Goal: Transaction & Acquisition: Purchase product/service

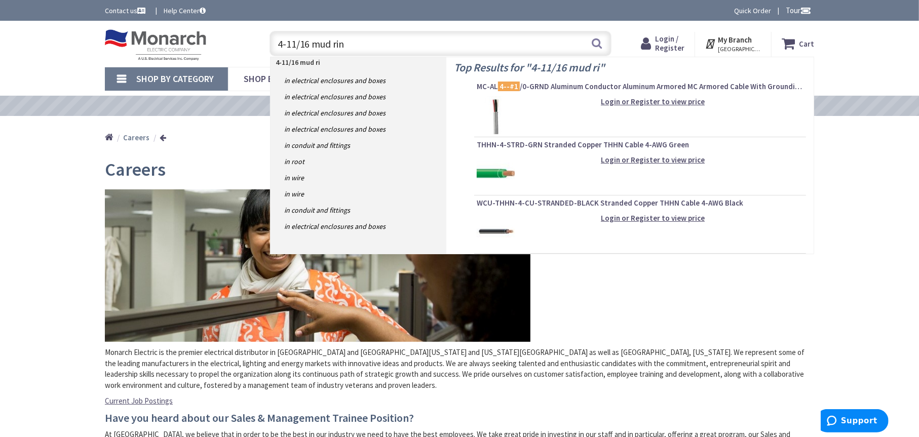
type input "4-11/16 mud ring"
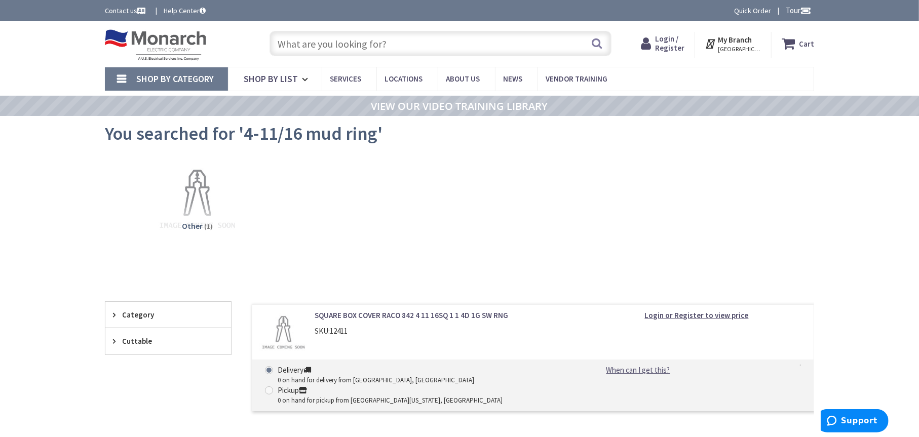
click at [333, 44] on input "text" at bounding box center [441, 43] width 342 height 25
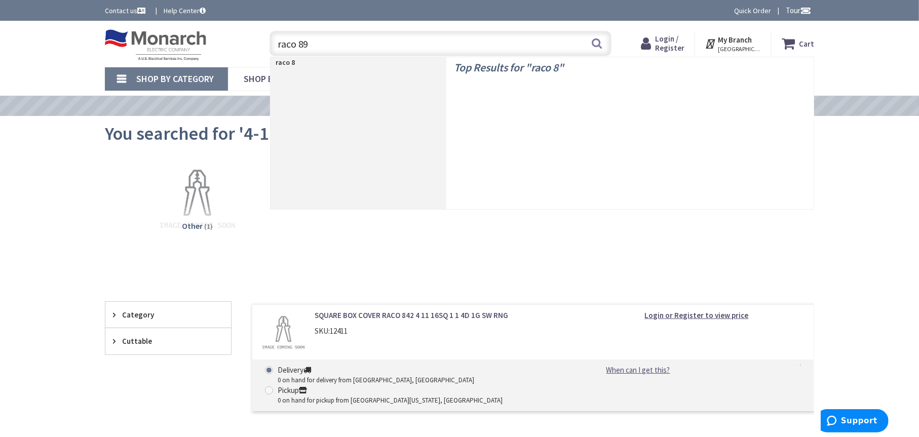
type input "raco 898"
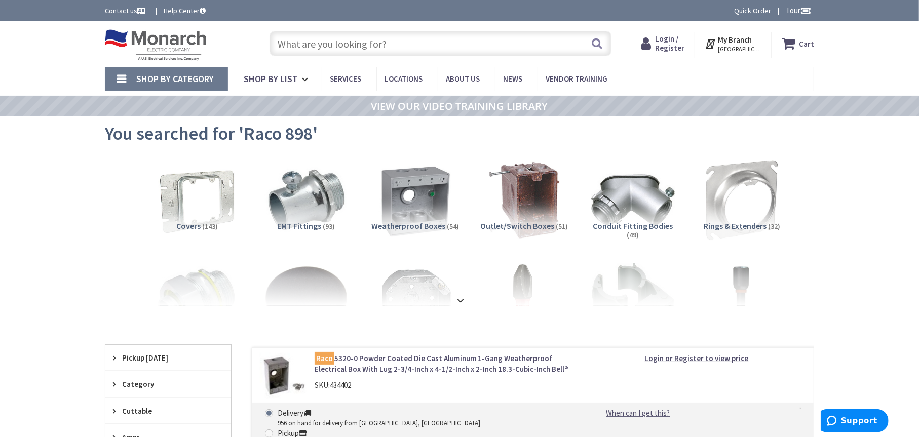
click at [396, 48] on input "text" at bounding box center [441, 43] width 342 height 25
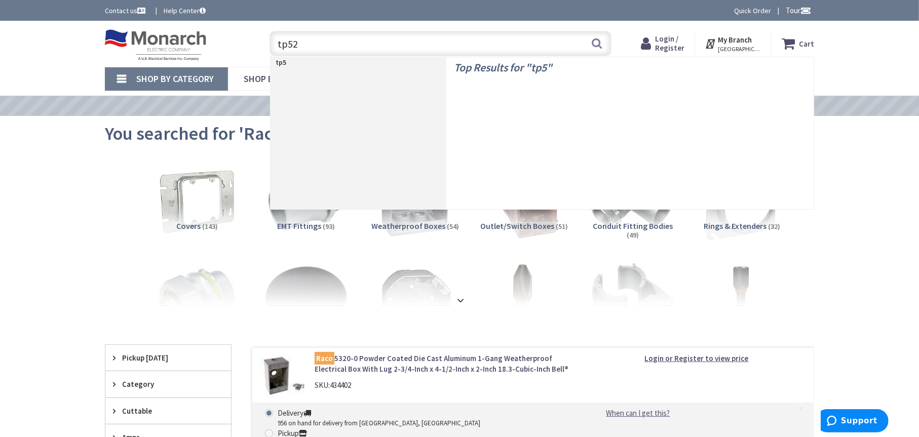
type input "tp529"
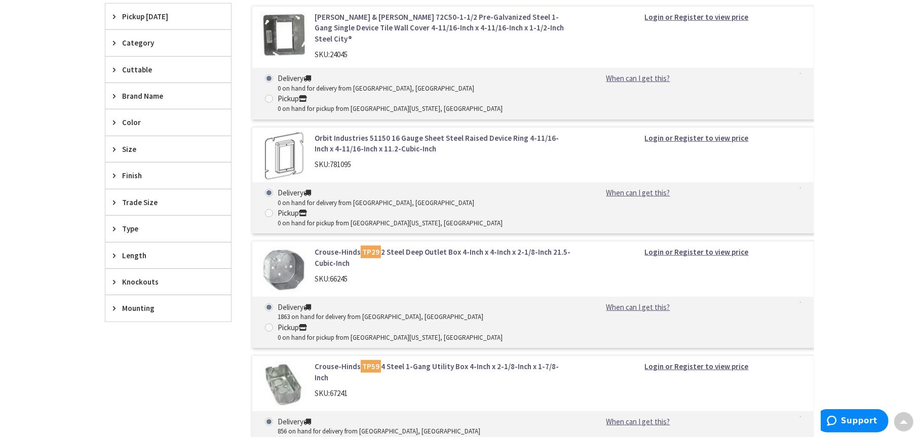
scroll to position [253, 0]
